Goal: Find specific page/section: Find specific page/section

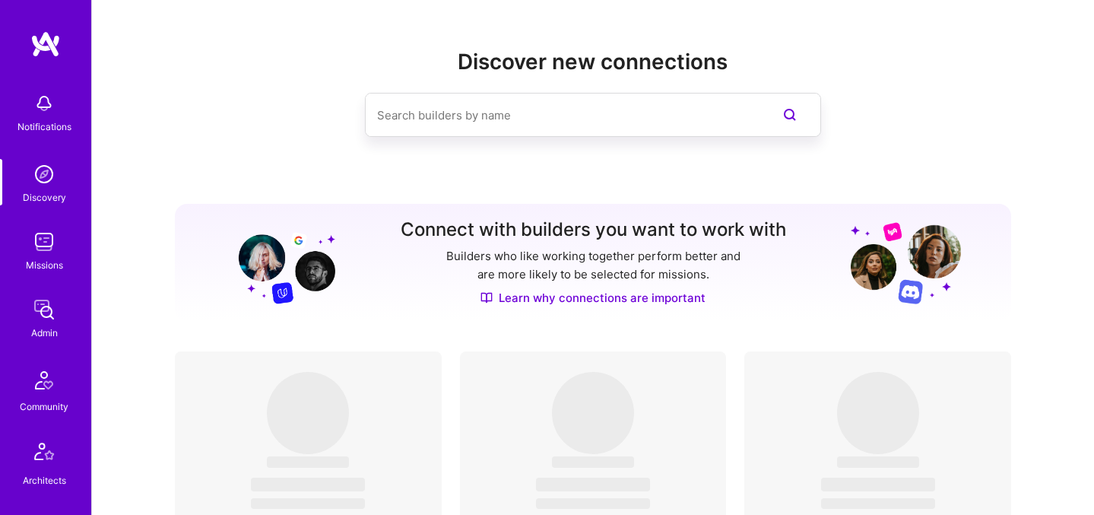
click at [39, 305] on img at bounding box center [44, 309] width 30 height 30
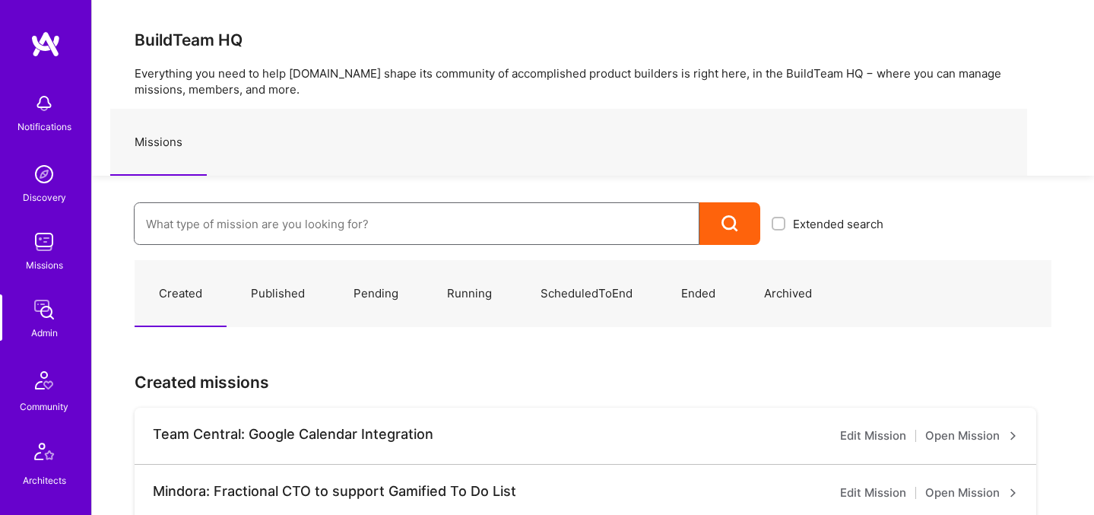
click at [515, 223] on input at bounding box center [416, 223] width 541 height 39
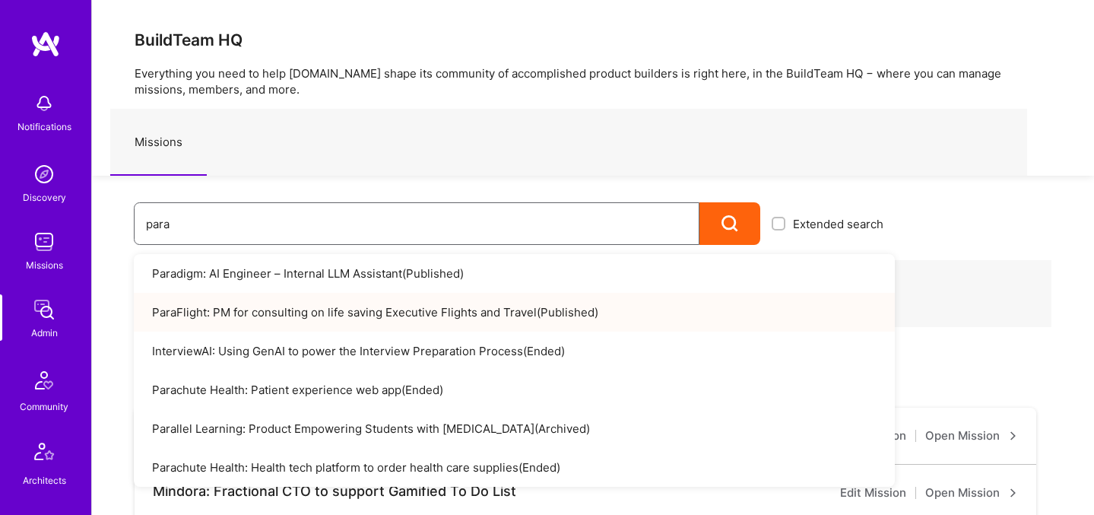
type input "para"
click at [535, 315] on link "ParaFlight: PM for consulting on life saving Executive Flights and Travel ( Pub…" at bounding box center [514, 312] width 761 height 39
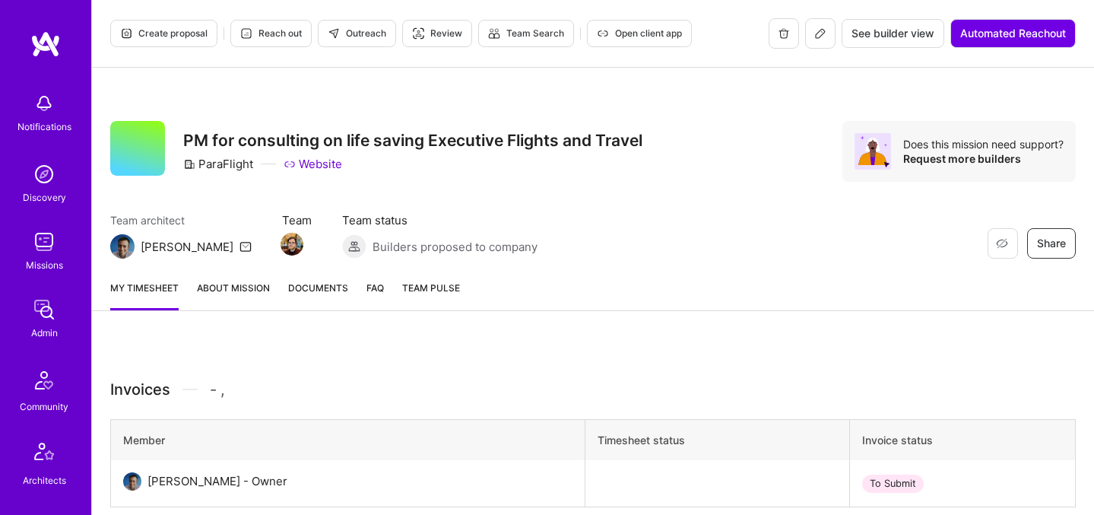
click at [813, 40] on button at bounding box center [820, 33] width 30 height 30
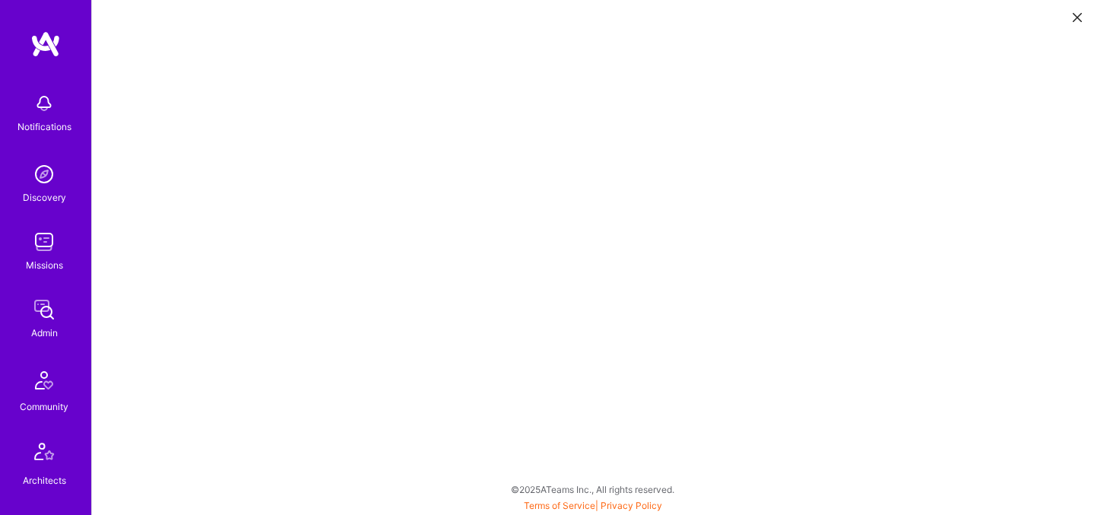
scroll to position [4, 0]
